Goal: Task Accomplishment & Management: Complete application form

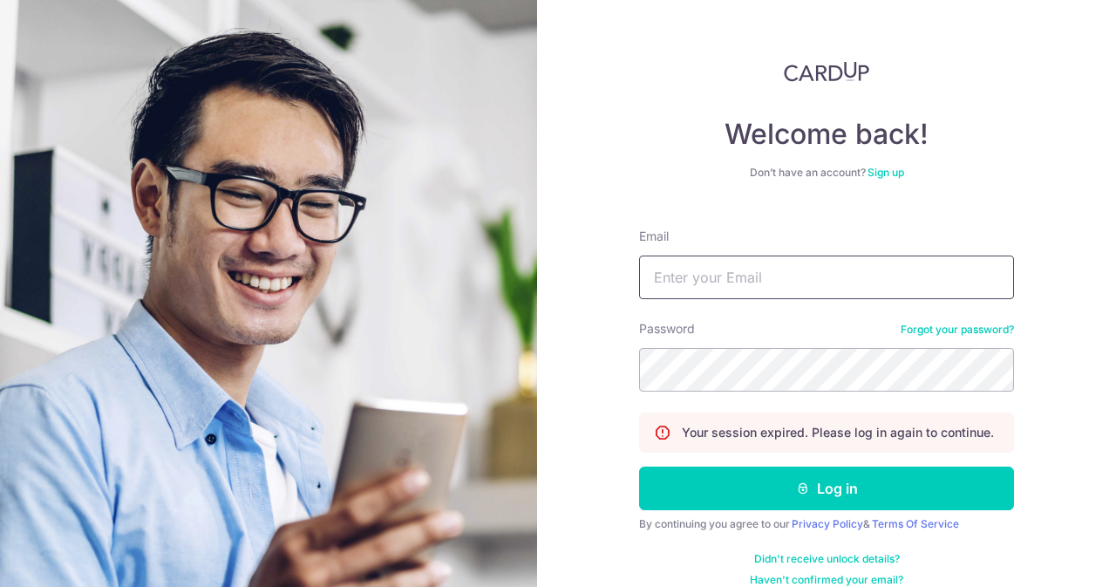
click at [721, 261] on input "Email" at bounding box center [826, 278] width 375 height 44
type input "[EMAIL_ADDRESS][DOMAIN_NAME]"
click at [639, 467] on button "Log in" at bounding box center [826, 489] width 375 height 44
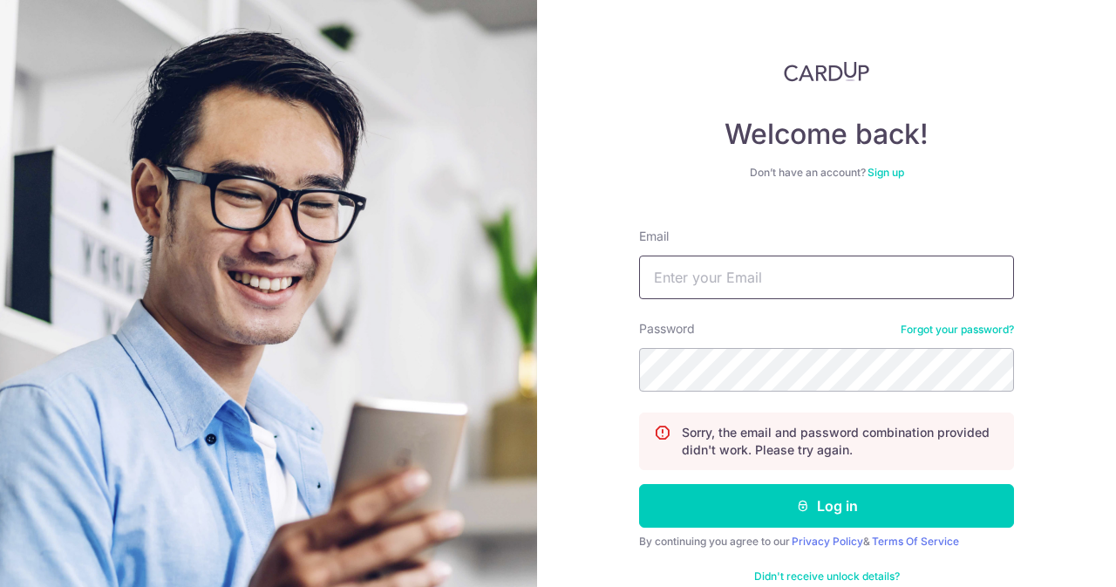
click at [717, 264] on input "Email" at bounding box center [826, 278] width 375 height 44
type input "contact@elijahpies.com.sg"
click at [639, 484] on button "Log in" at bounding box center [826, 506] width 375 height 44
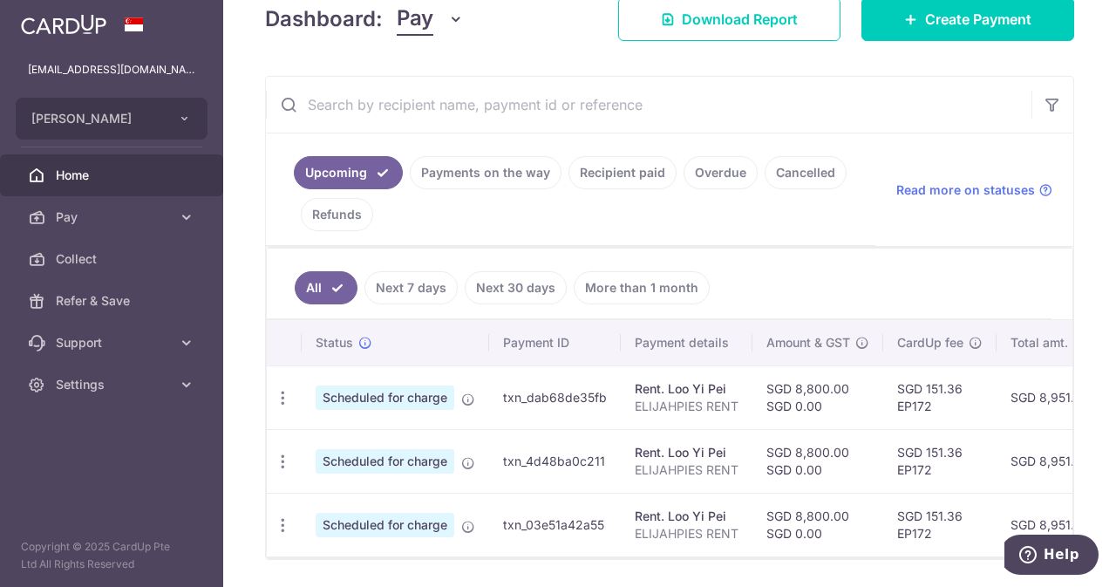
scroll to position [262, 0]
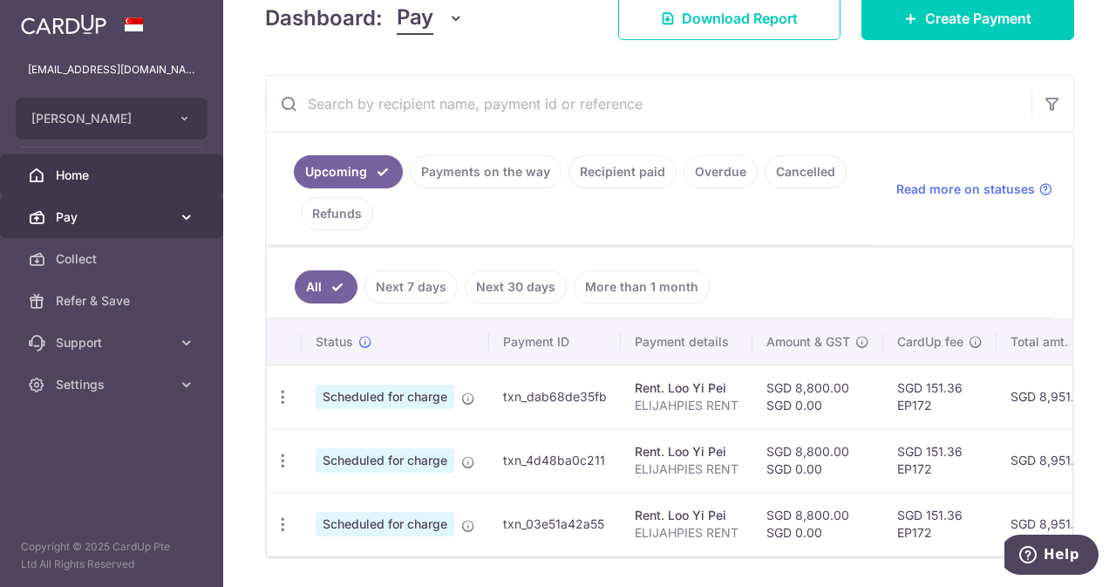
click at [94, 228] on link "Pay" at bounding box center [111, 217] width 223 height 42
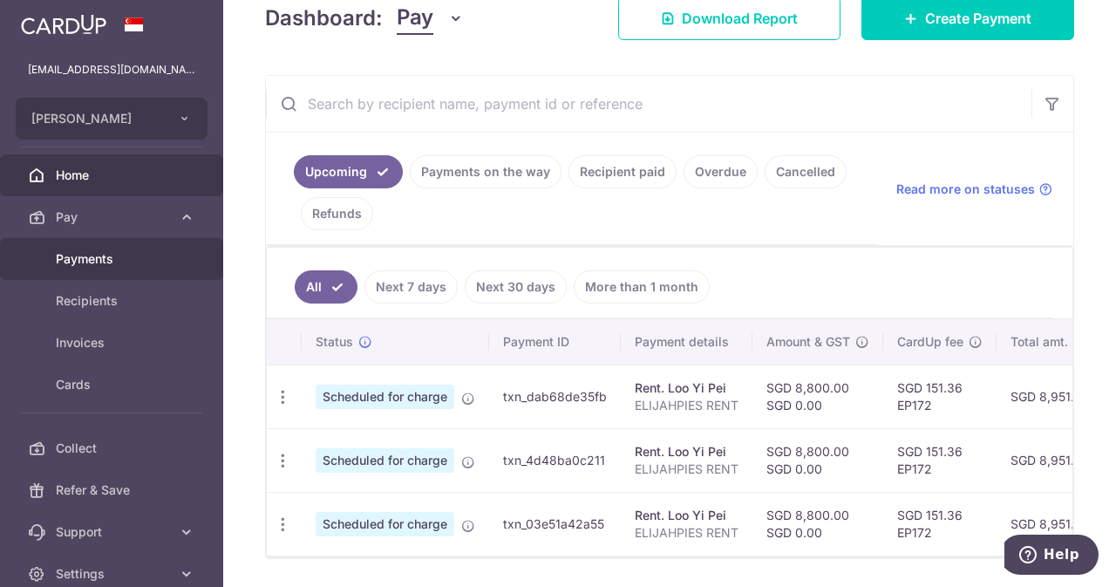
click at [112, 268] on link "Payments" at bounding box center [111, 259] width 223 height 42
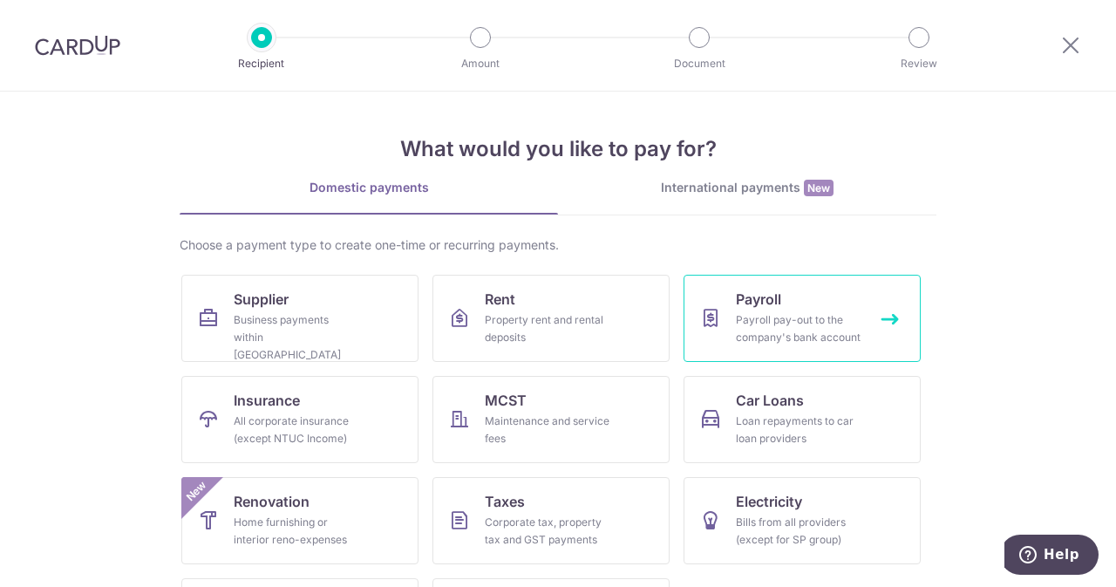
click at [767, 296] on span "Payroll" at bounding box center [758, 299] width 45 height 21
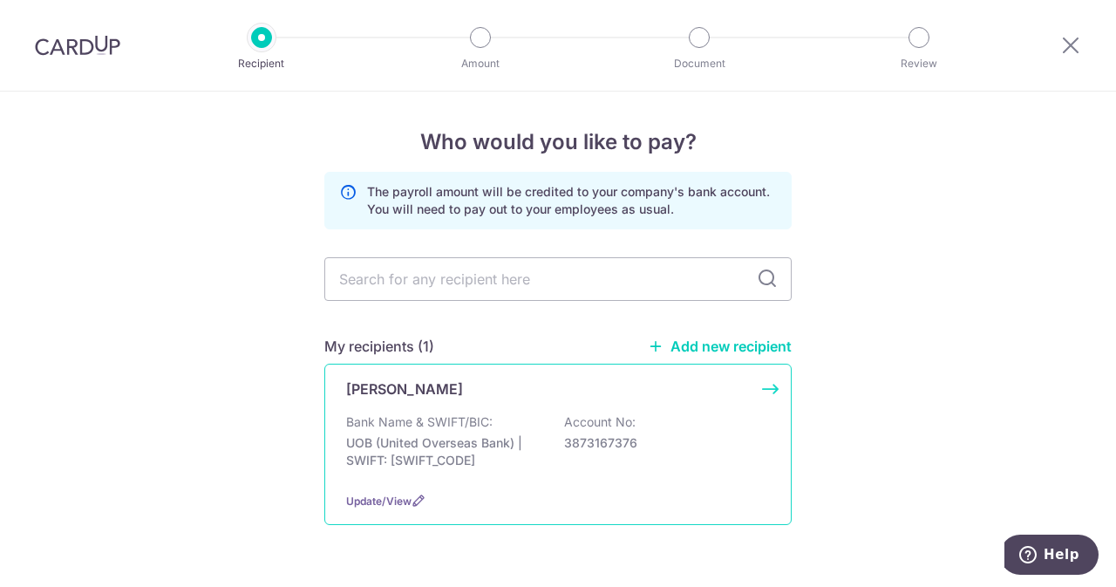
click at [586, 463] on div "Bank Name & SWIFT/BIC: UOB (United Overseas Bank) | SWIFT: [SWIFT_CODE] Account…" at bounding box center [558, 445] width 424 height 65
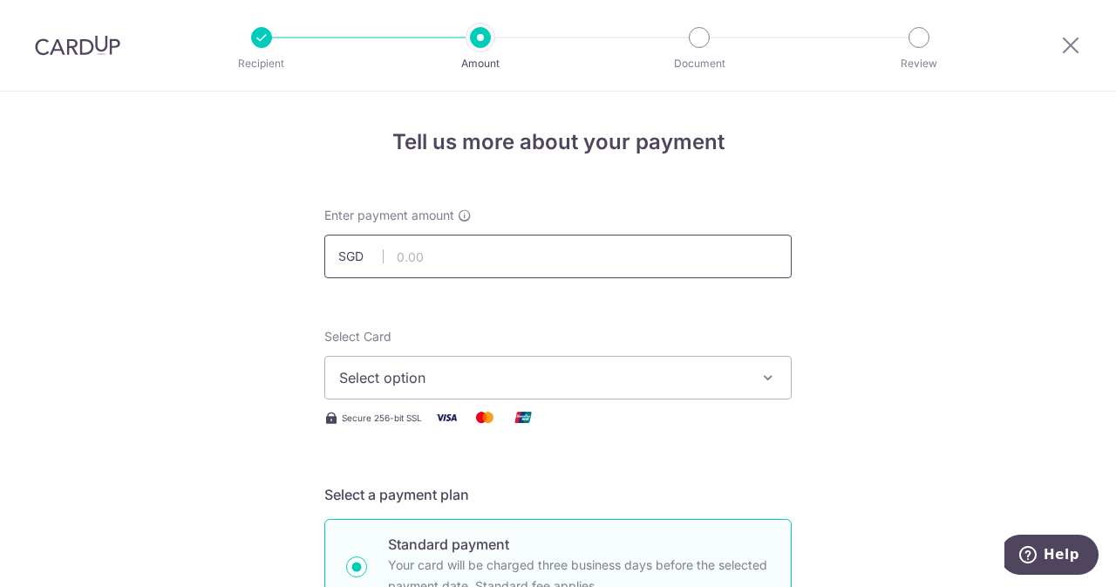
click at [501, 256] on input "text" at bounding box center [557, 257] width 467 height 44
click at [698, 376] on span "Select option" at bounding box center [542, 377] width 406 height 21
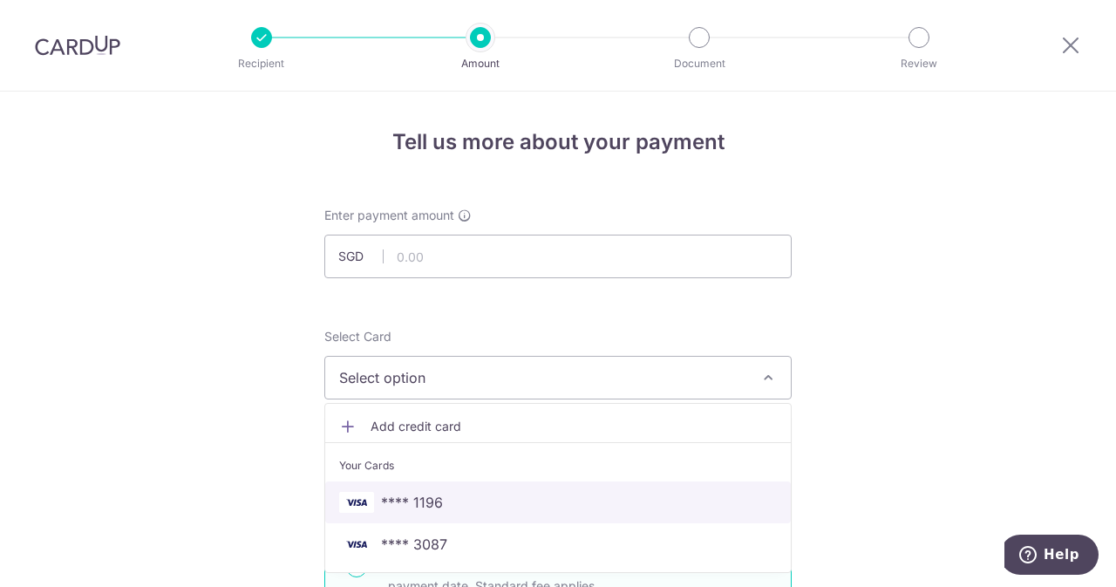
click at [429, 492] on span "**** 1196" at bounding box center [412, 502] width 62 height 21
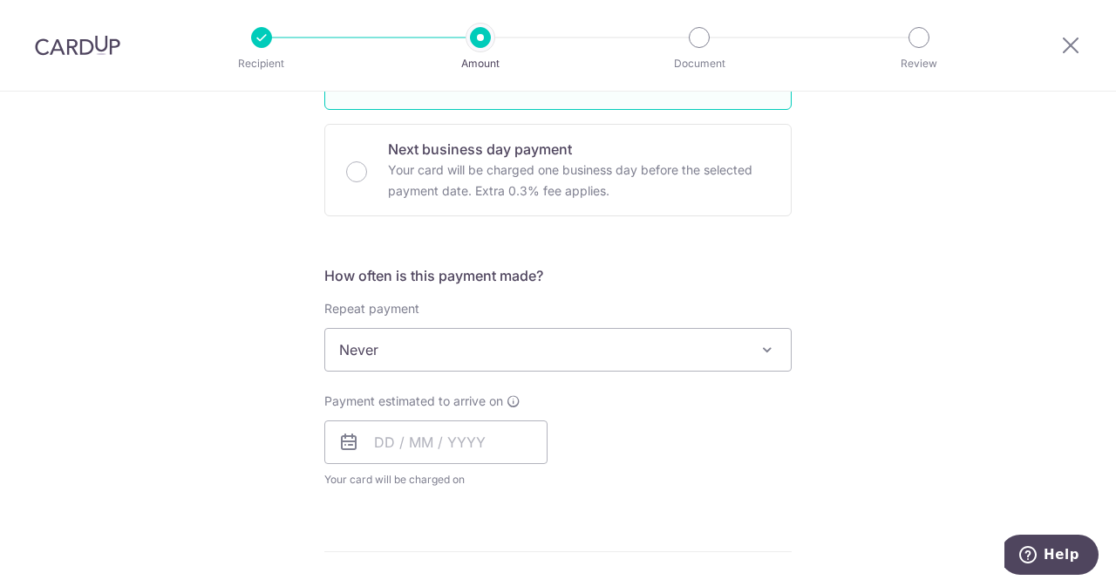
scroll to position [503, 0]
click at [476, 428] on input "text" at bounding box center [435, 441] width 223 height 44
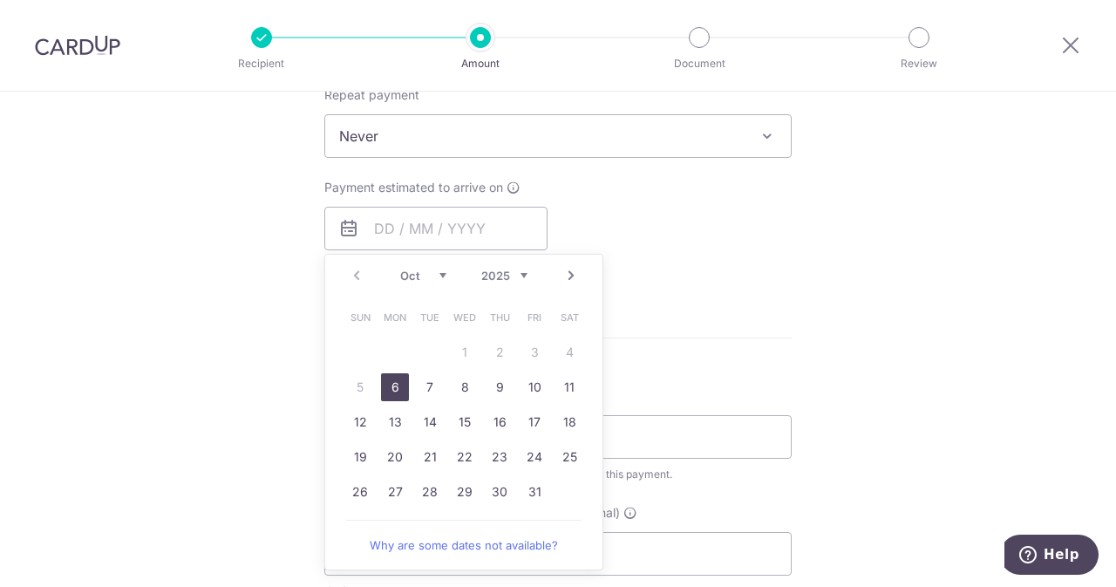
click at [382, 379] on link "6" at bounding box center [395, 387] width 28 height 28
type input "06/10/2025"
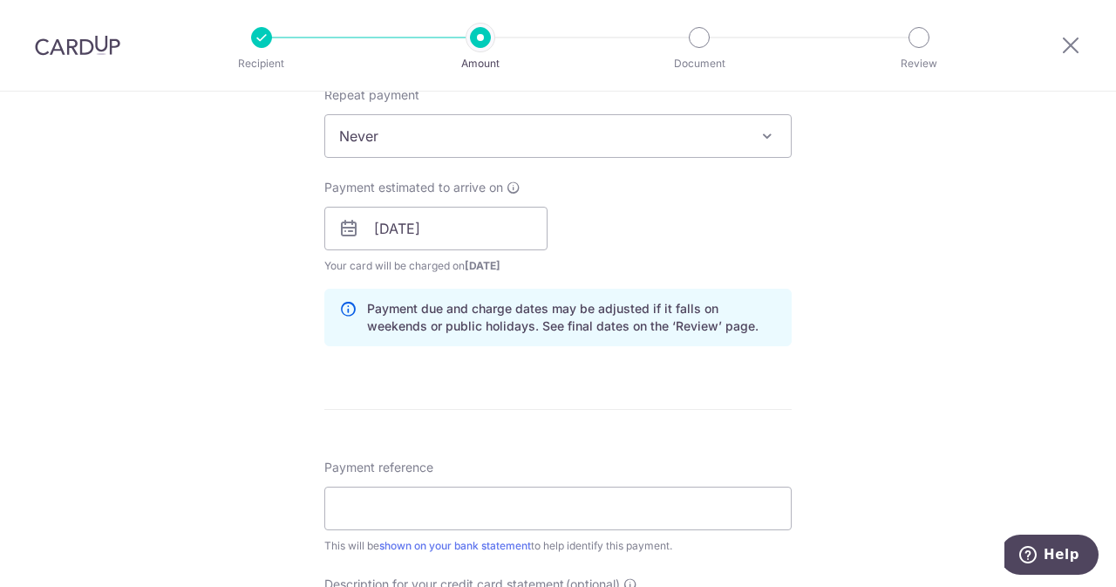
scroll to position [905, 0]
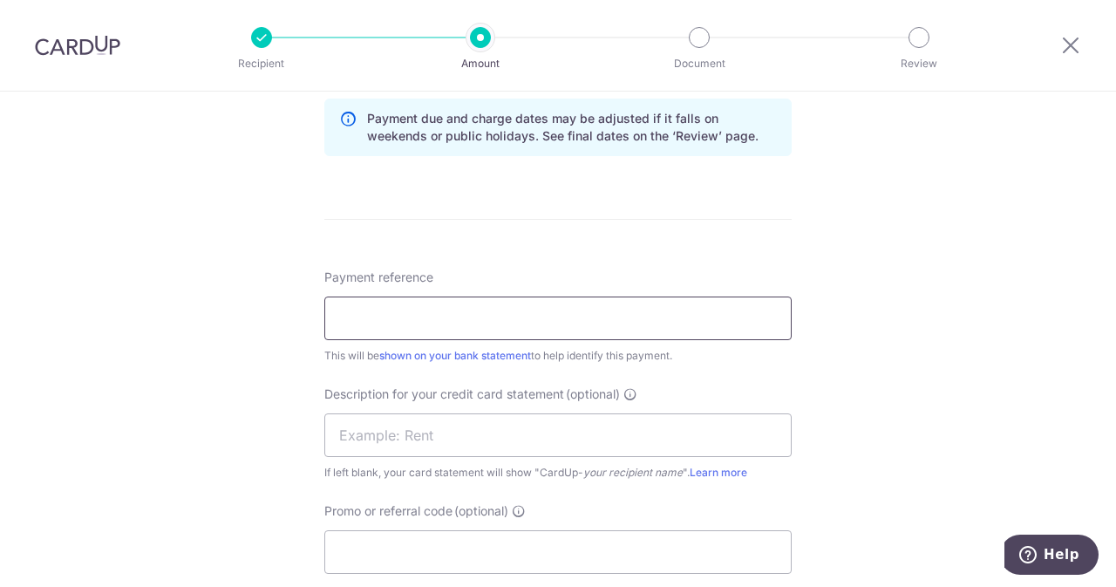
click at [566, 323] on input "Payment reference" at bounding box center [557, 319] width 467 height 44
type input "S"
type input "Sep Salary"
click at [476, 423] on input "text" at bounding box center [557, 435] width 467 height 44
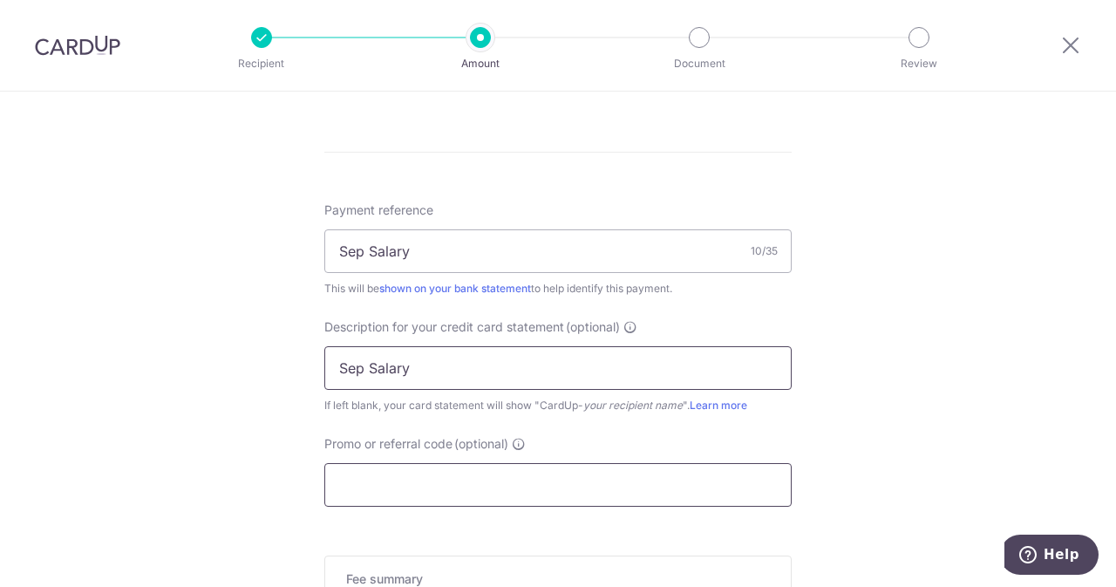
scroll to position [973, 0]
type input "Sep Salary"
click at [429, 501] on input "Promo or referral code (optional)" at bounding box center [557, 484] width 467 height 44
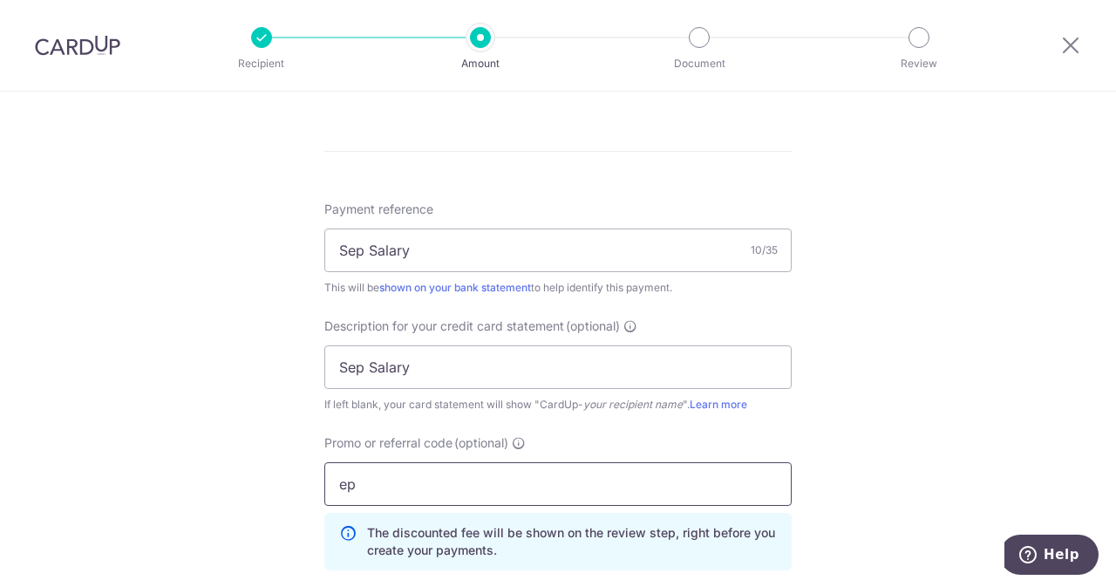
type input "e"
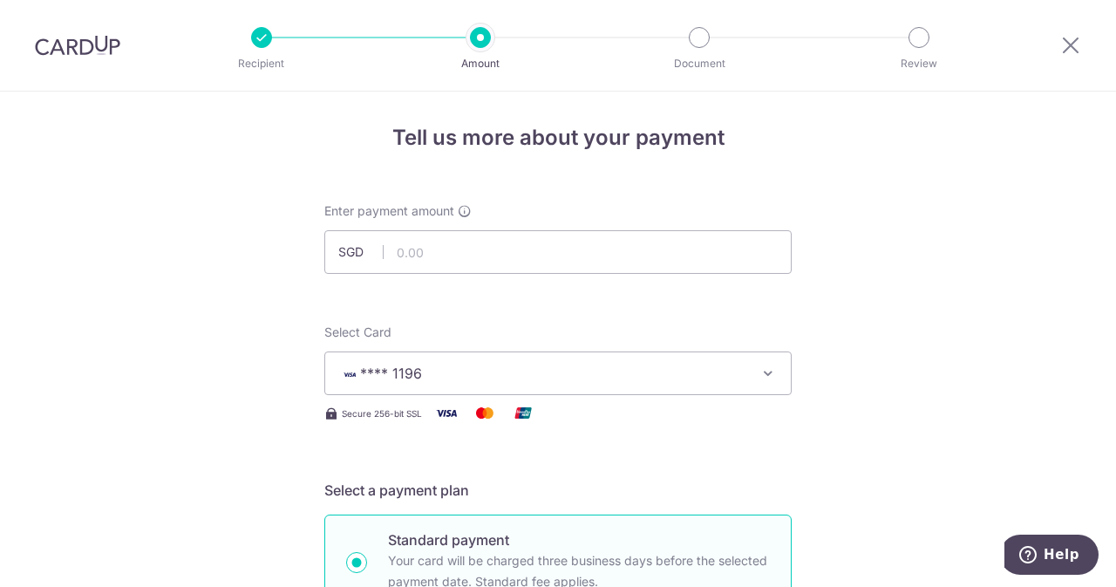
scroll to position [0, 0]
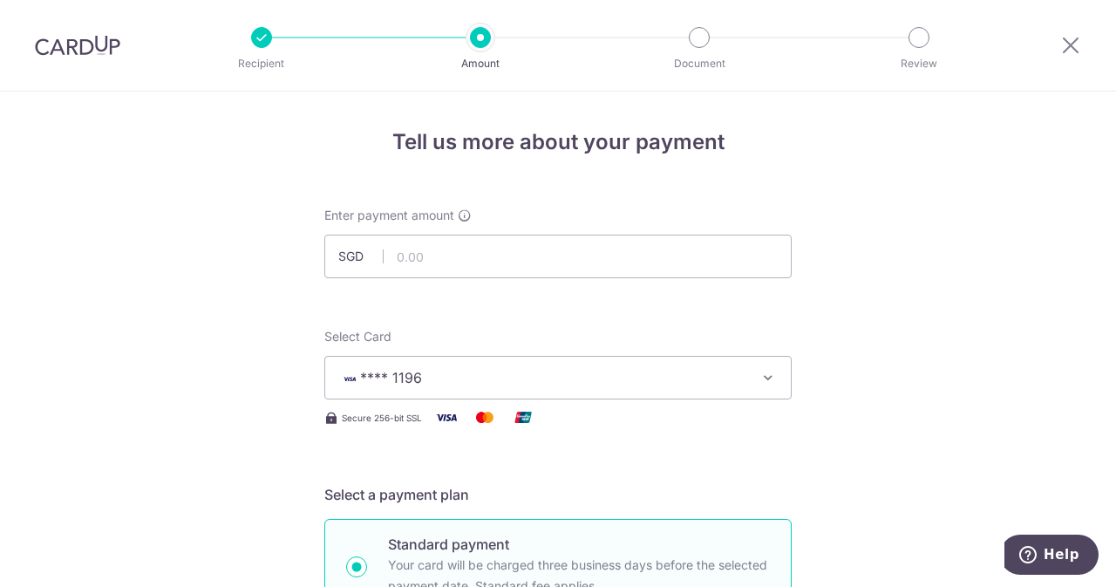
type input "EP172"
click at [433, 259] on input "text" at bounding box center [557, 257] width 467 height 44
type input "33,410.50"
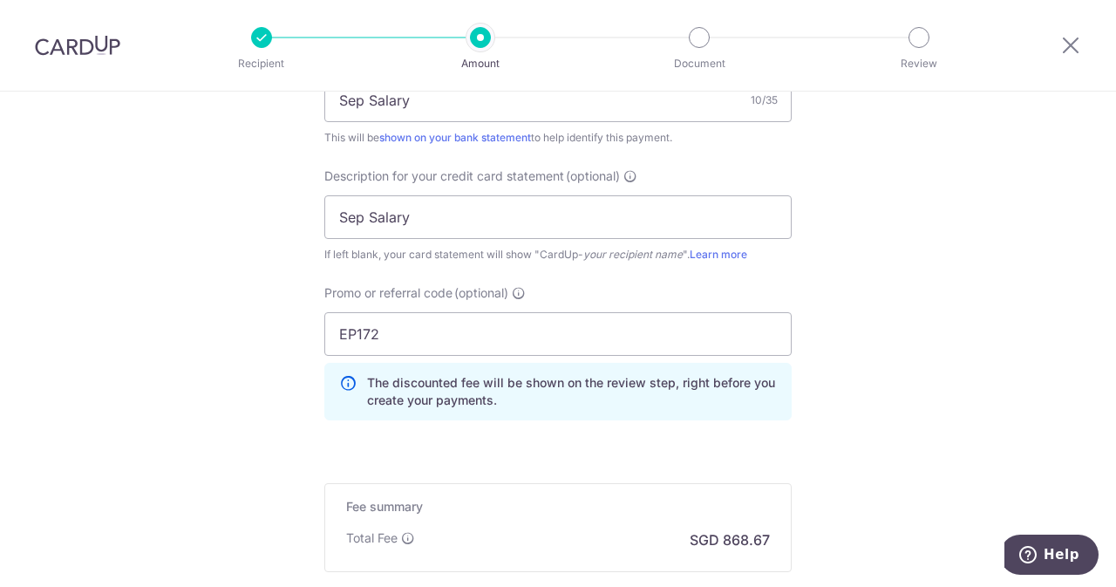
scroll to position [1327, 0]
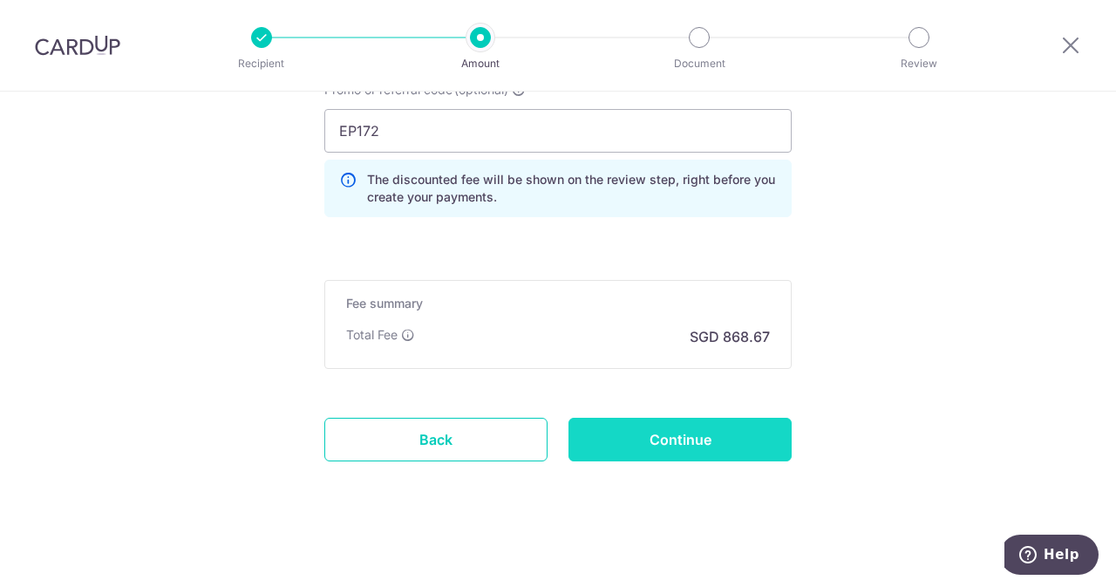
click at [663, 428] on input "Continue" at bounding box center [680, 440] width 223 height 44
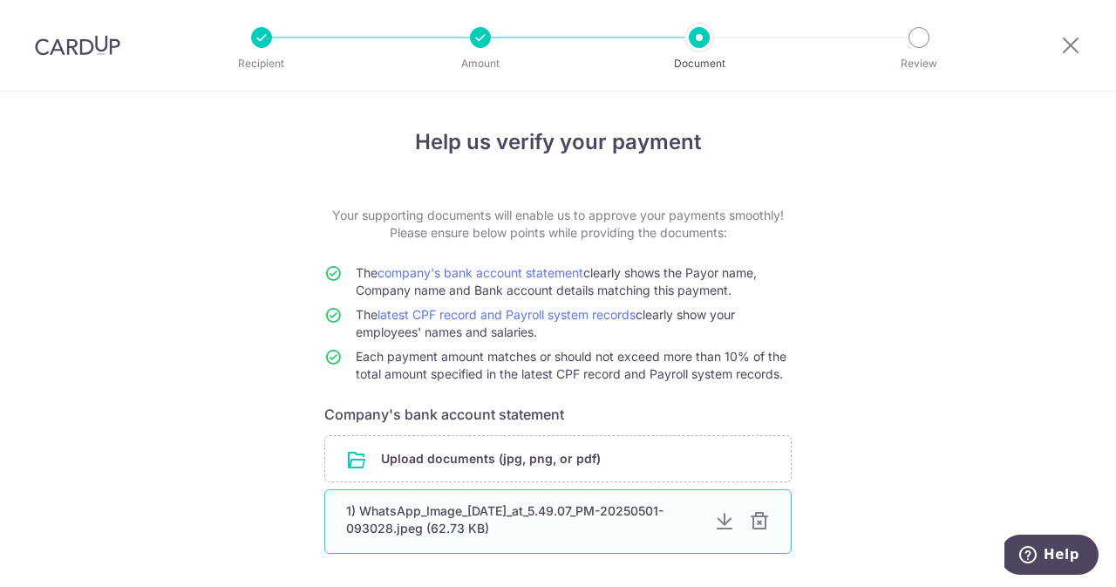
scroll to position [294, 0]
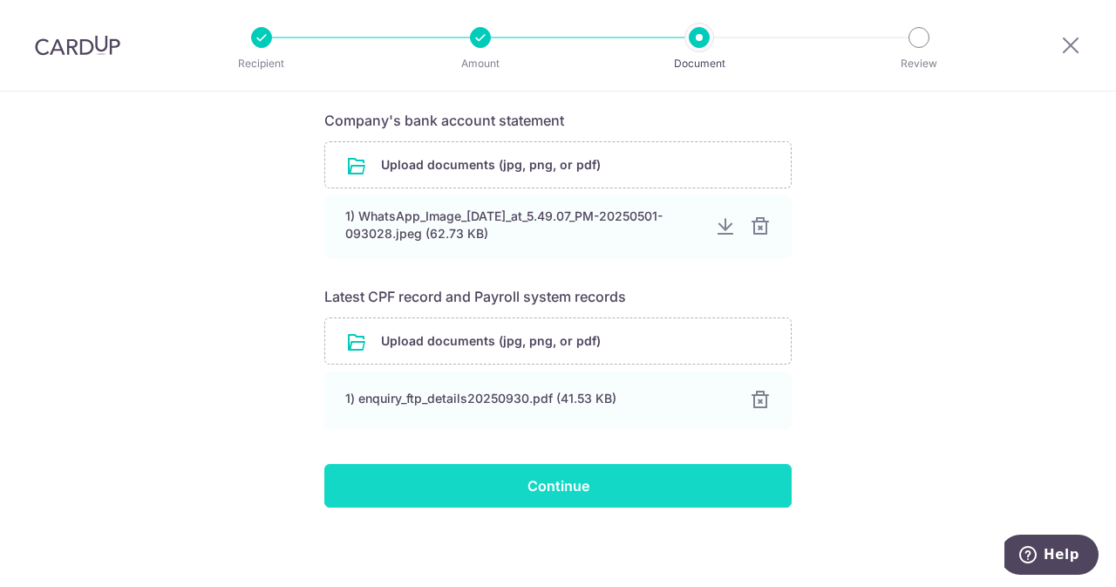
click at [626, 464] on input "Continue" at bounding box center [557, 486] width 467 height 44
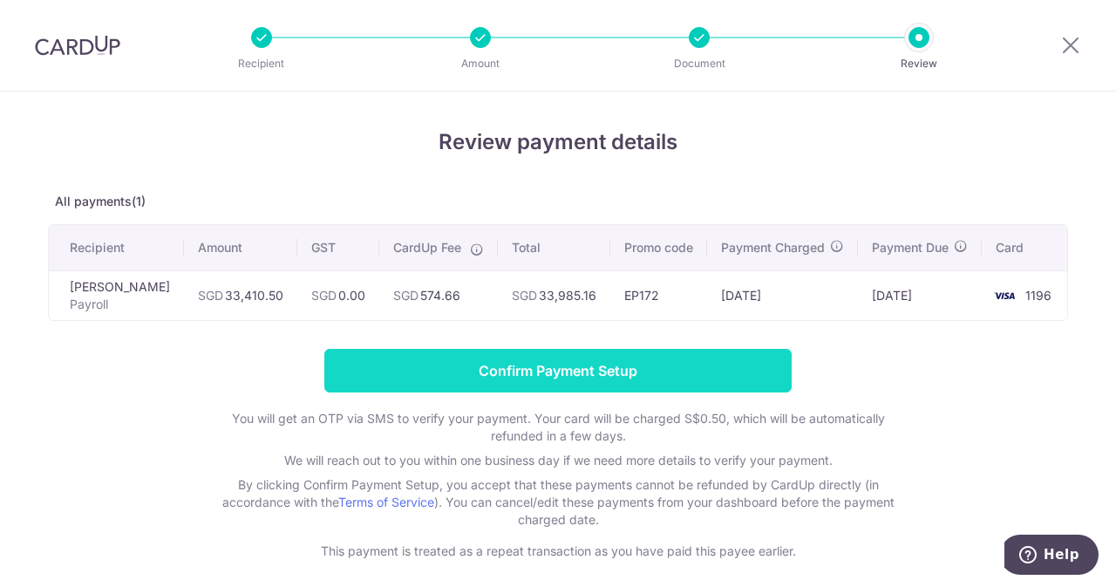
click at [576, 386] on input "Confirm Payment Setup" at bounding box center [557, 371] width 467 height 44
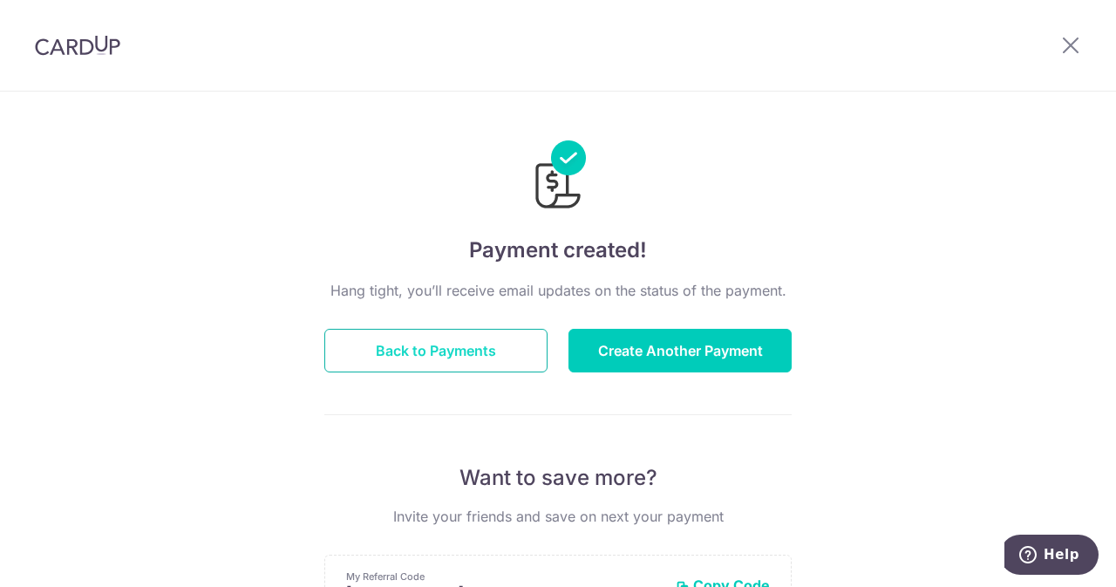
click at [485, 329] on button "Back to Payments" at bounding box center [435, 351] width 223 height 44
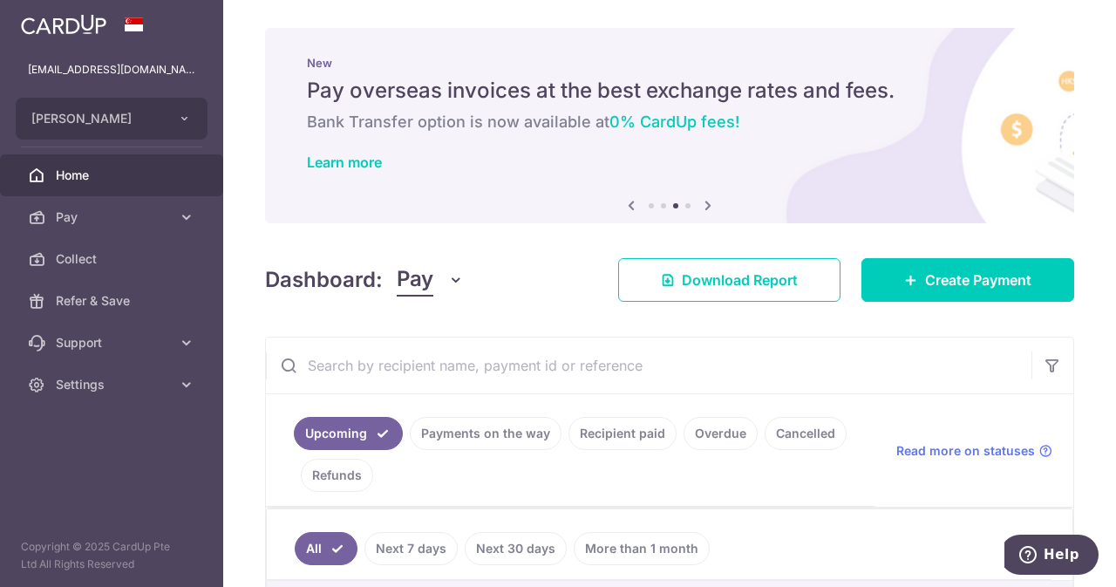
scroll to position [380, 0]
